Goal: Transaction & Acquisition: Download file/media

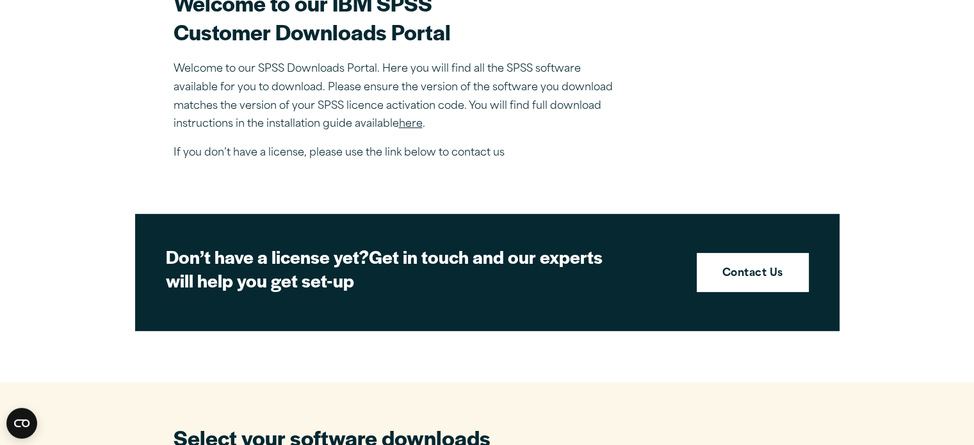
scroll to position [432, 0]
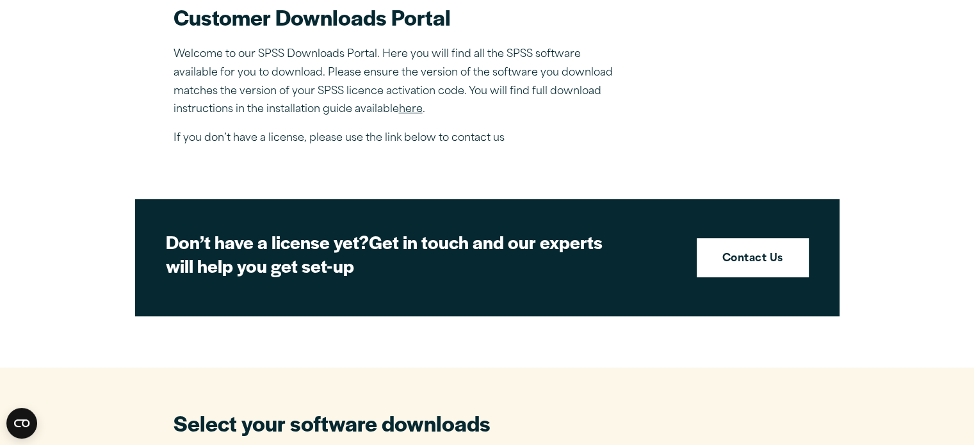
click at [413, 110] on link "here" at bounding box center [411, 109] width 24 height 10
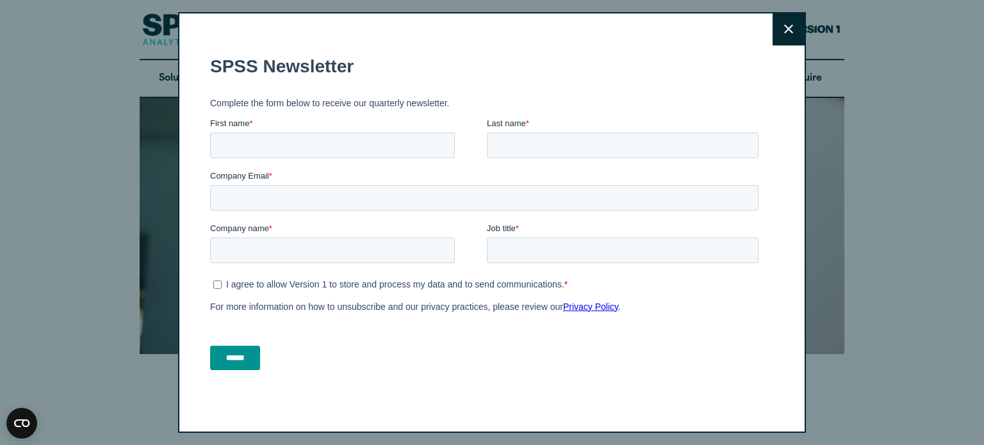
click at [786, 40] on button "Close" at bounding box center [788, 29] width 32 height 32
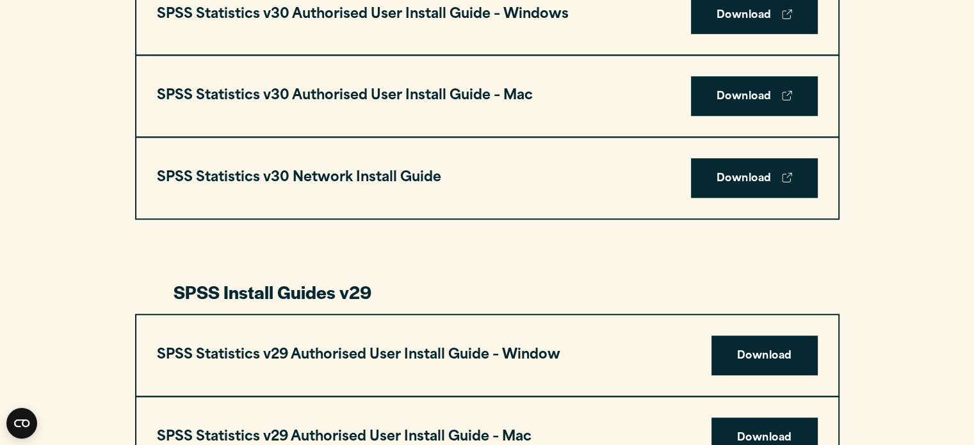
scroll to position [1036, 0]
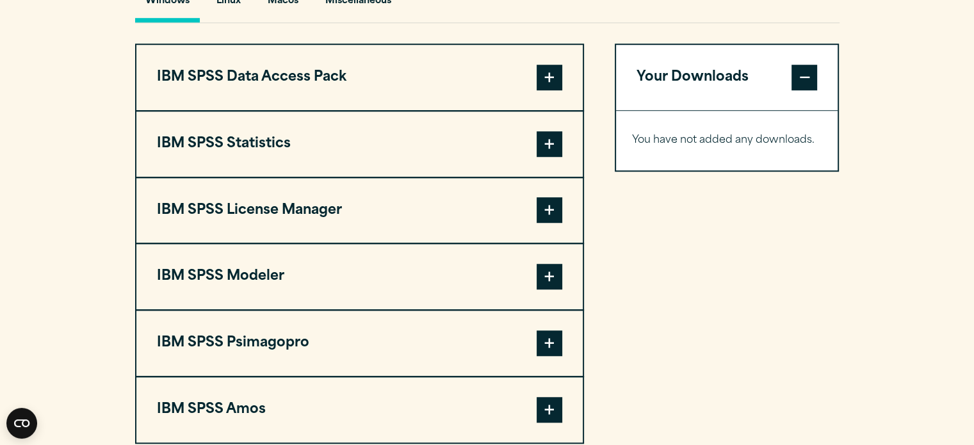
scroll to position [1009, 0]
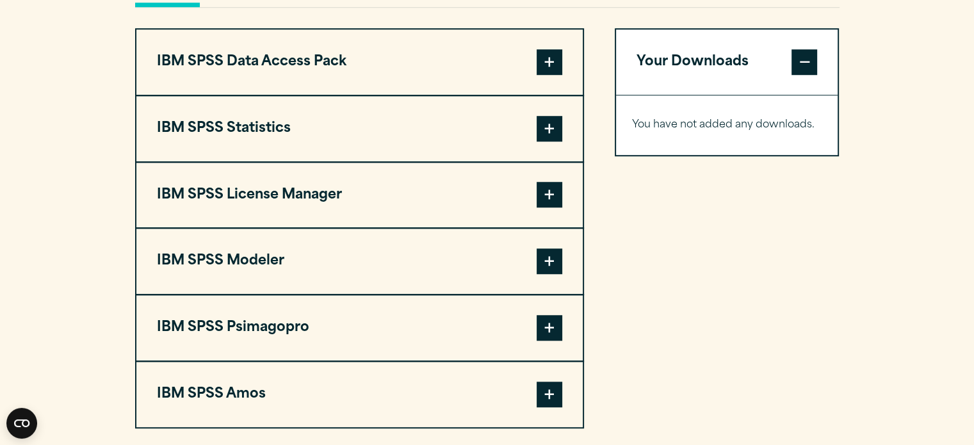
click at [548, 128] on span at bounding box center [550, 129] width 26 height 26
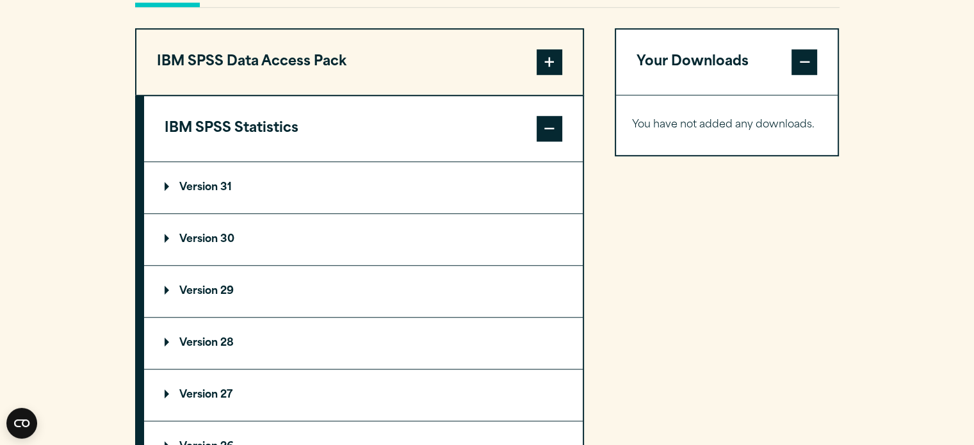
click at [350, 185] on summary "Version 31" at bounding box center [363, 187] width 439 height 51
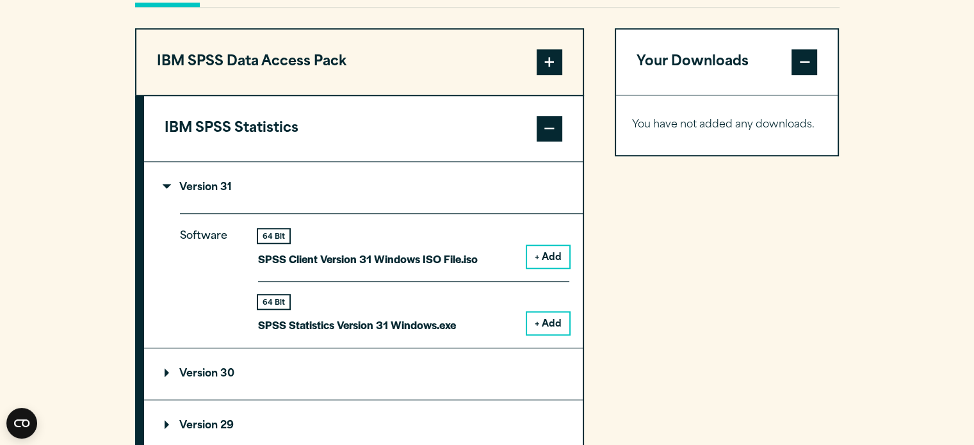
click at [538, 322] on button "+ Add" at bounding box center [548, 324] width 42 height 22
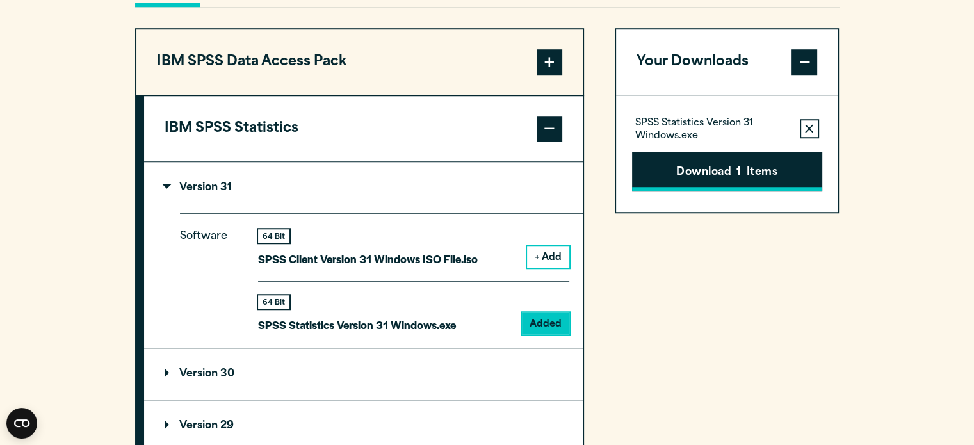
click at [730, 175] on button "Download 1 Items" at bounding box center [727, 172] width 190 height 40
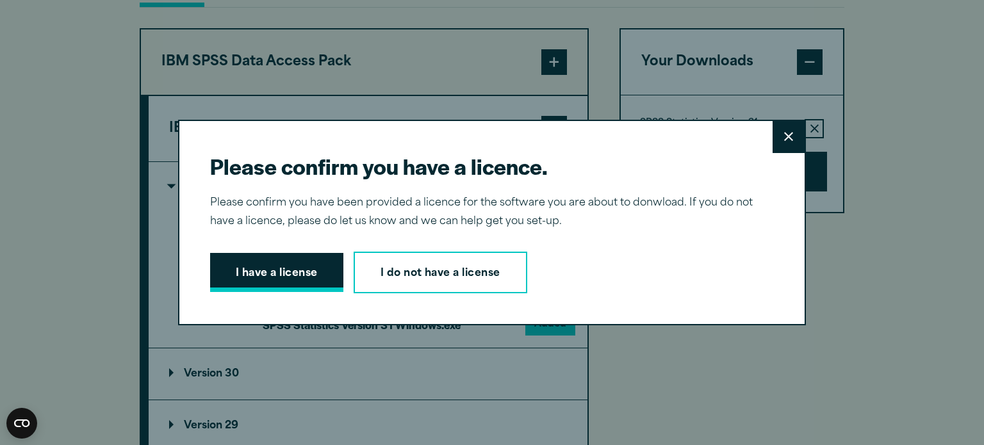
click at [300, 274] on button "I have a license" at bounding box center [276, 273] width 133 height 40
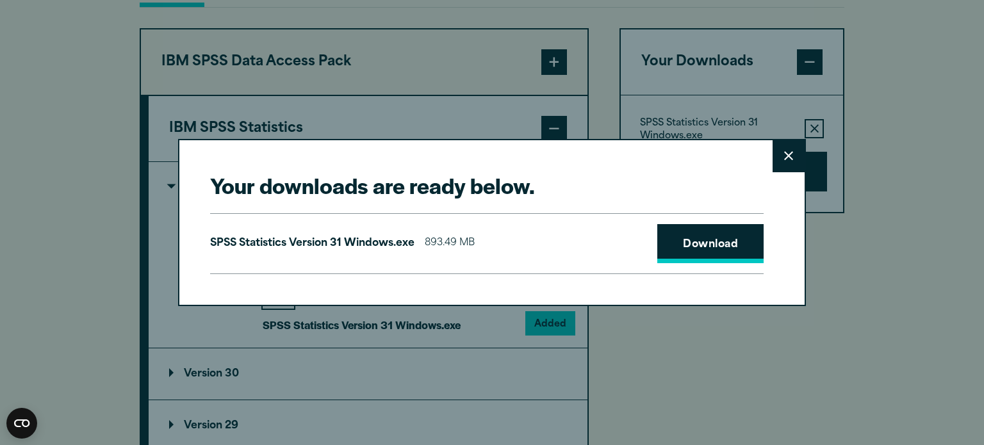
click at [731, 259] on link "Download" at bounding box center [710, 244] width 106 height 40
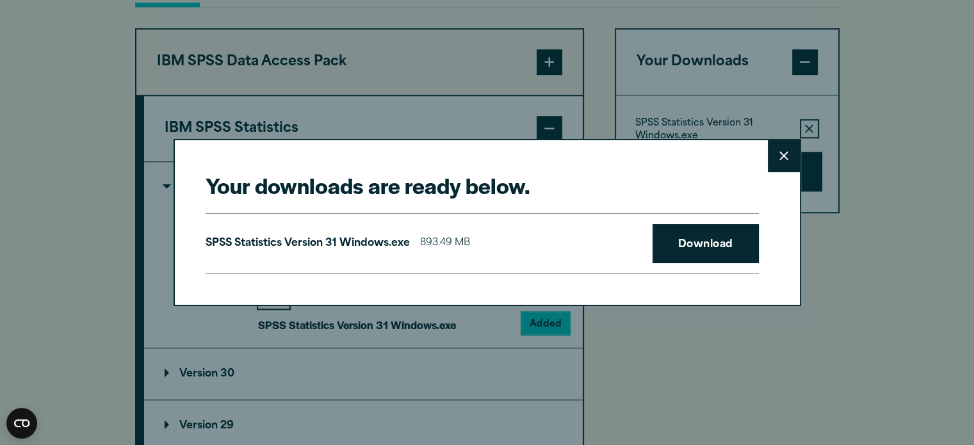
click at [868, 227] on div "Your downloads are ready below. Close SPSS Statistics Version 31 Windows.exe 89…" at bounding box center [487, 222] width 974 height 445
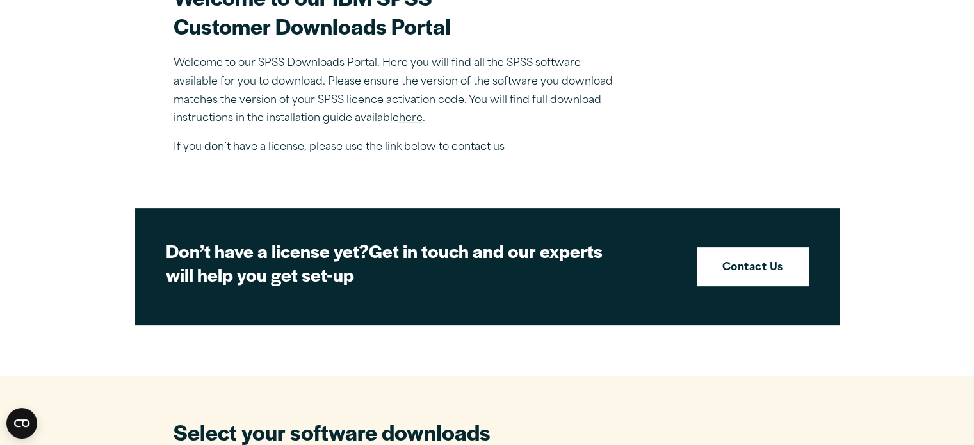
scroll to position [0, 0]
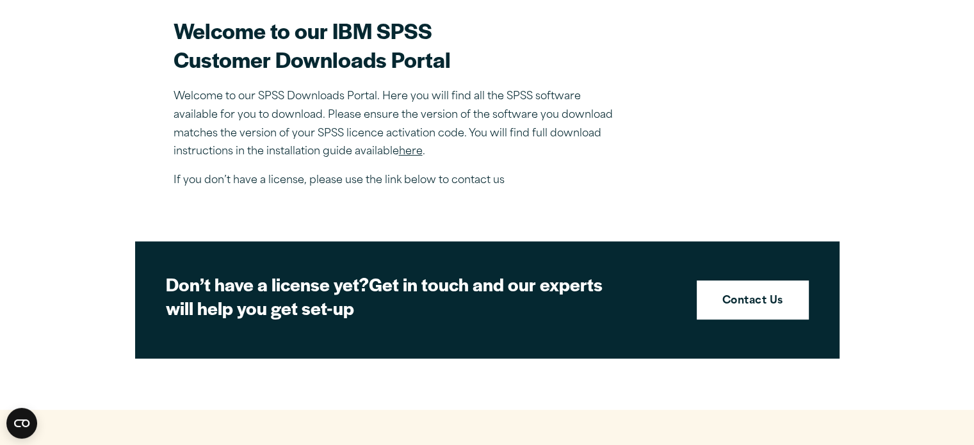
scroll to position [779, 0]
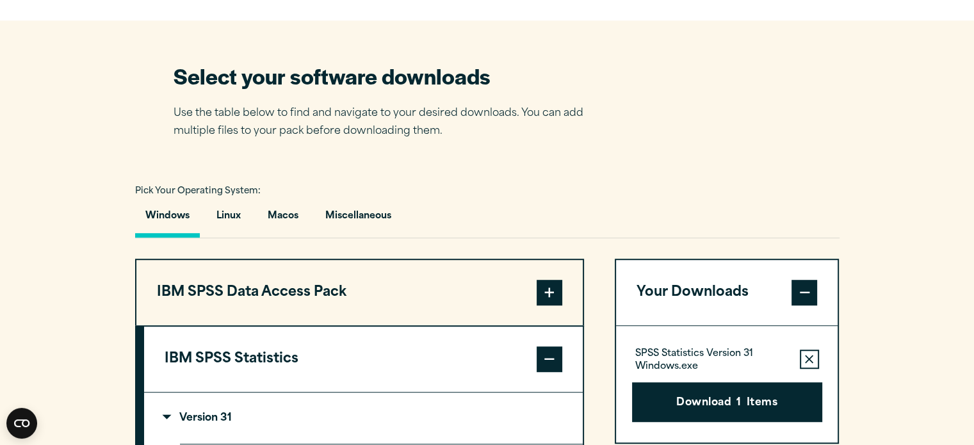
click at [835, 216] on div "Windows Linux Macos Miscellaneous" at bounding box center [487, 219] width 704 height 37
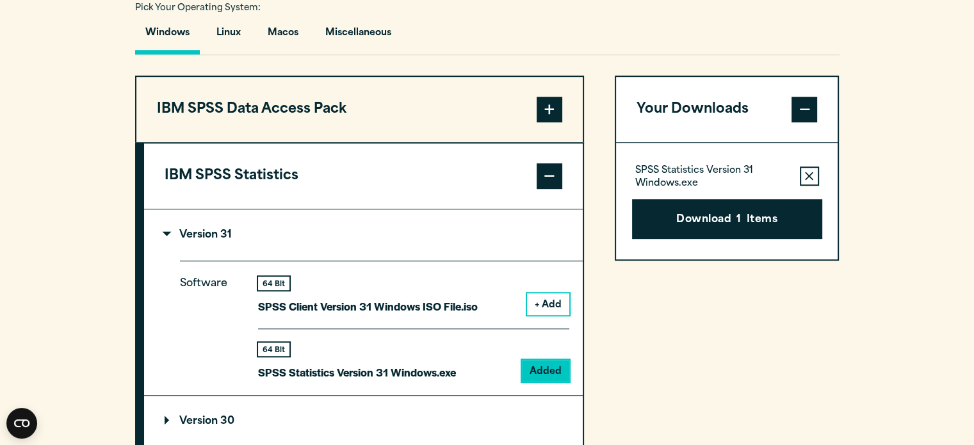
scroll to position [958, 0]
